Goal: Find specific page/section

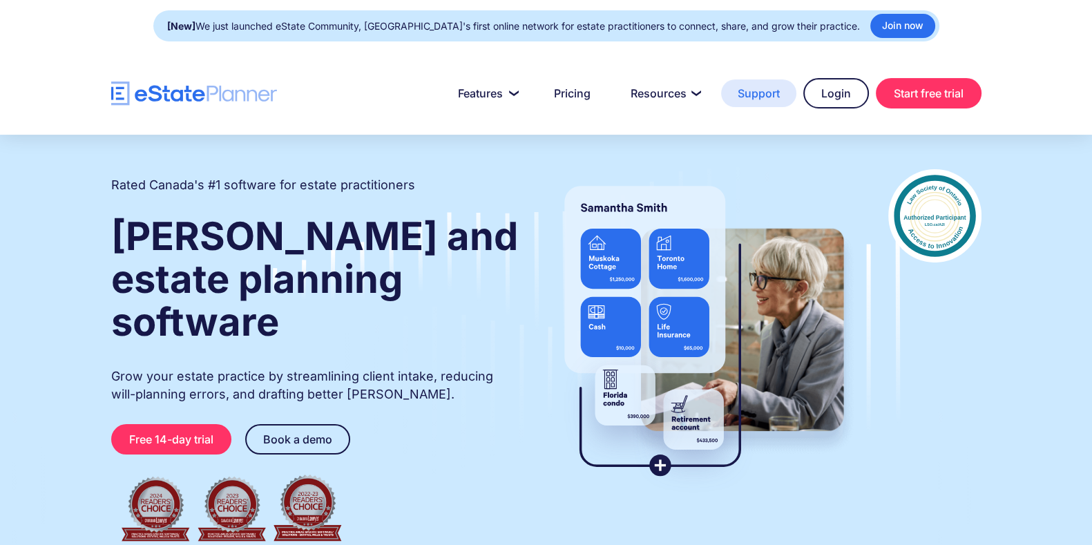
click at [760, 91] on link "Support" at bounding box center [758, 93] width 75 height 28
